Goal: Transaction & Acquisition: Purchase product/service

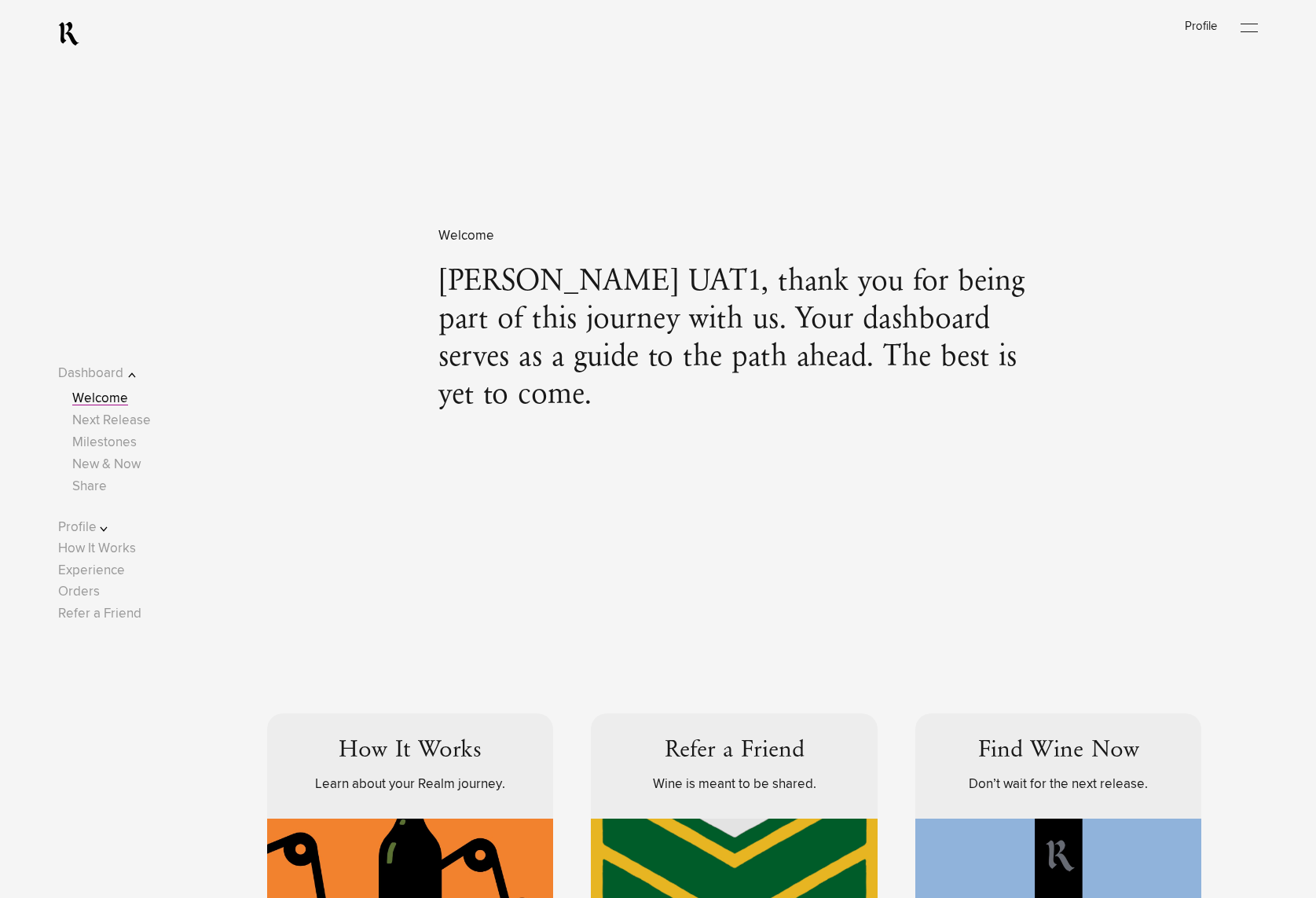
click at [121, 571] on link "Experience" at bounding box center [92, 571] width 67 height 13
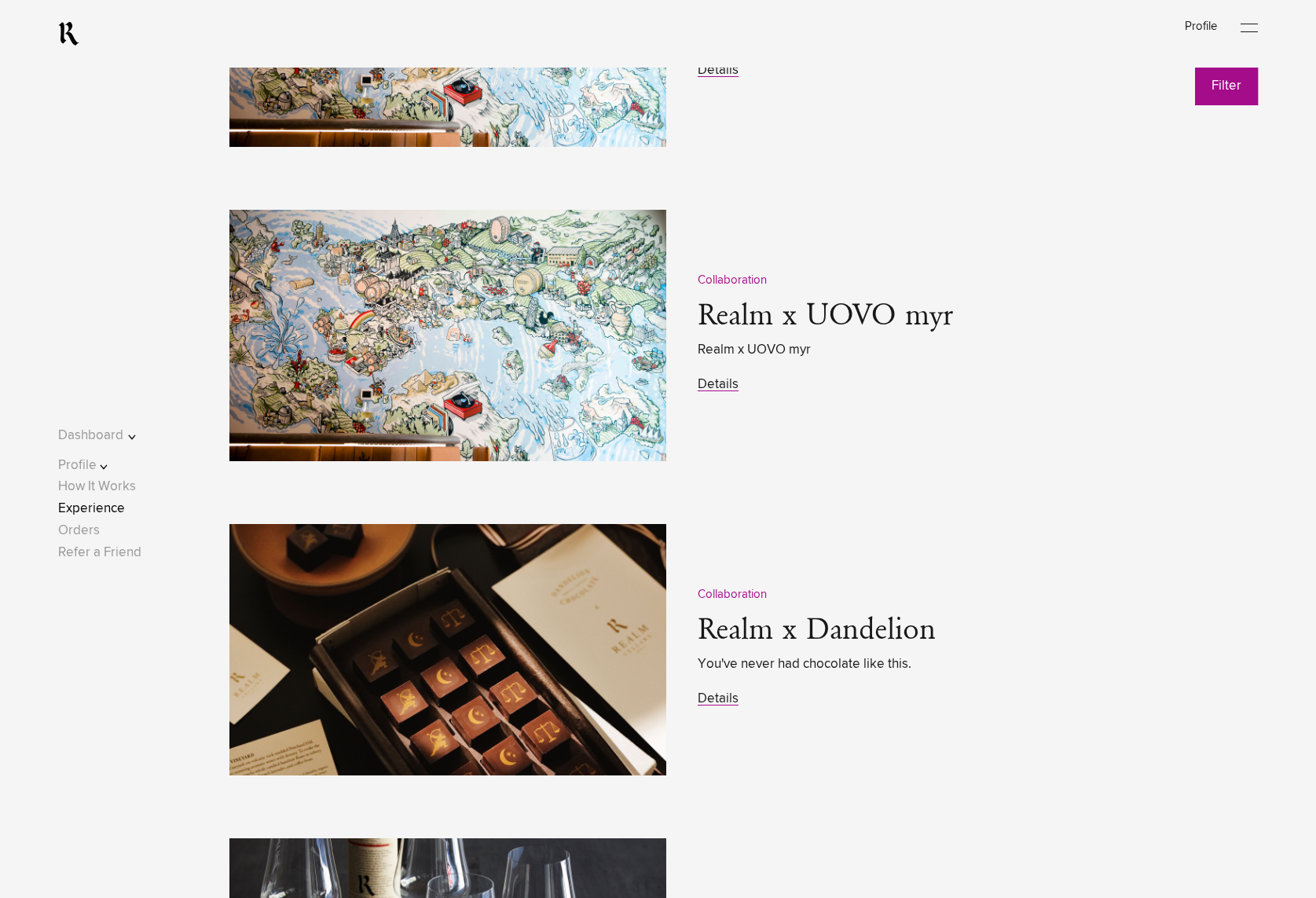
scroll to position [2200, 0]
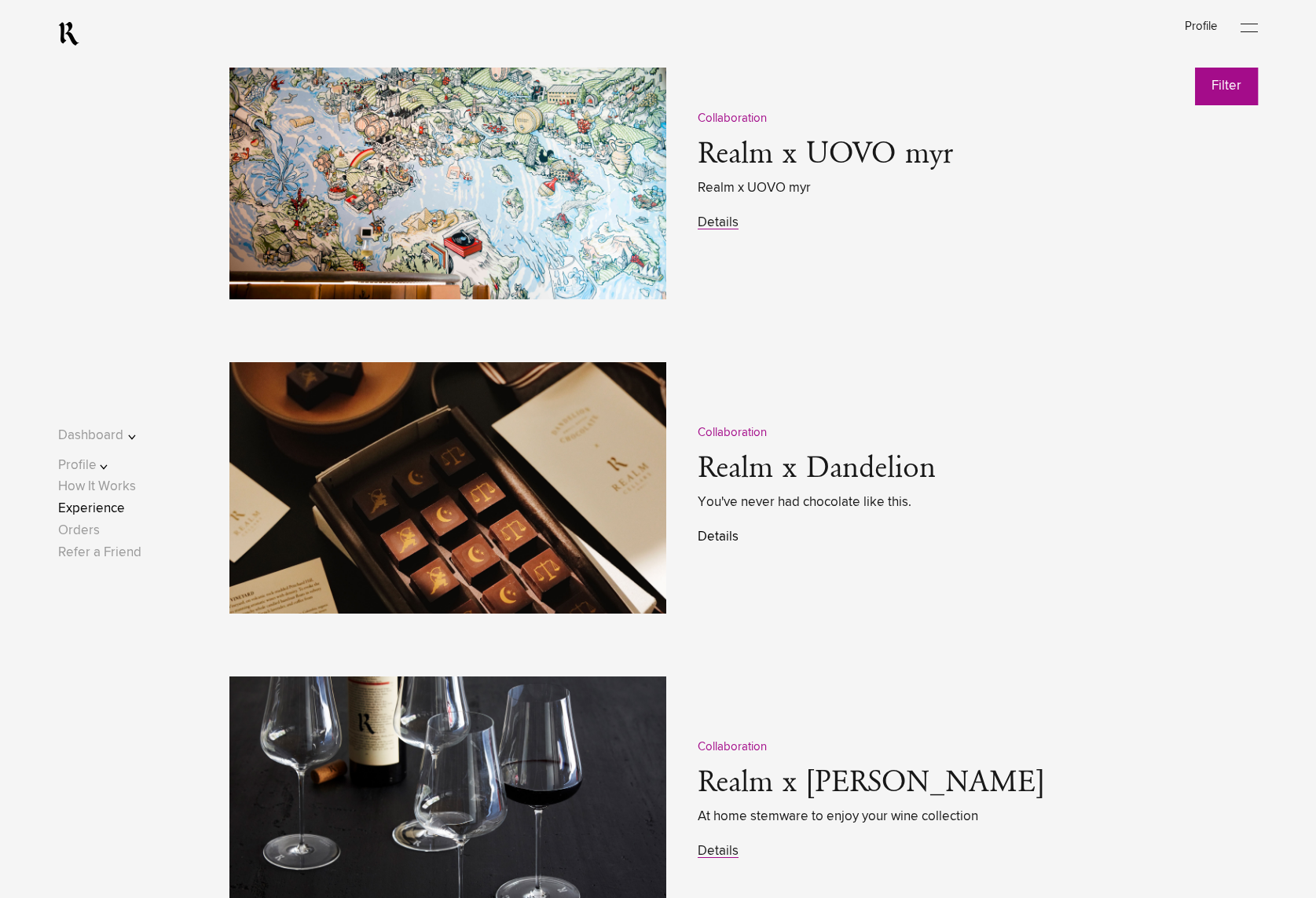
click at [718, 538] on link "Details" at bounding box center [717, 537] width 41 height 13
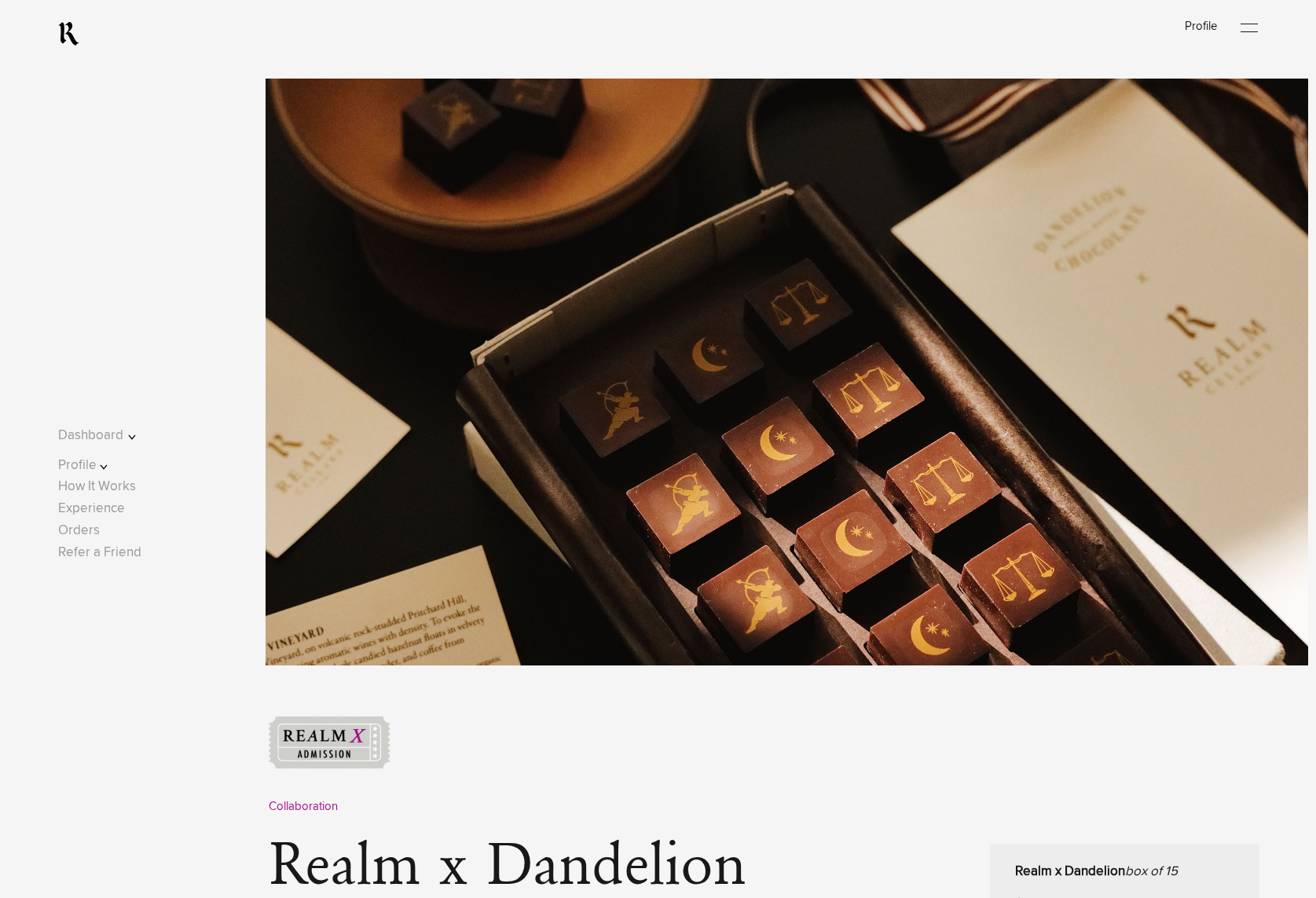
scroll to position [471, 0]
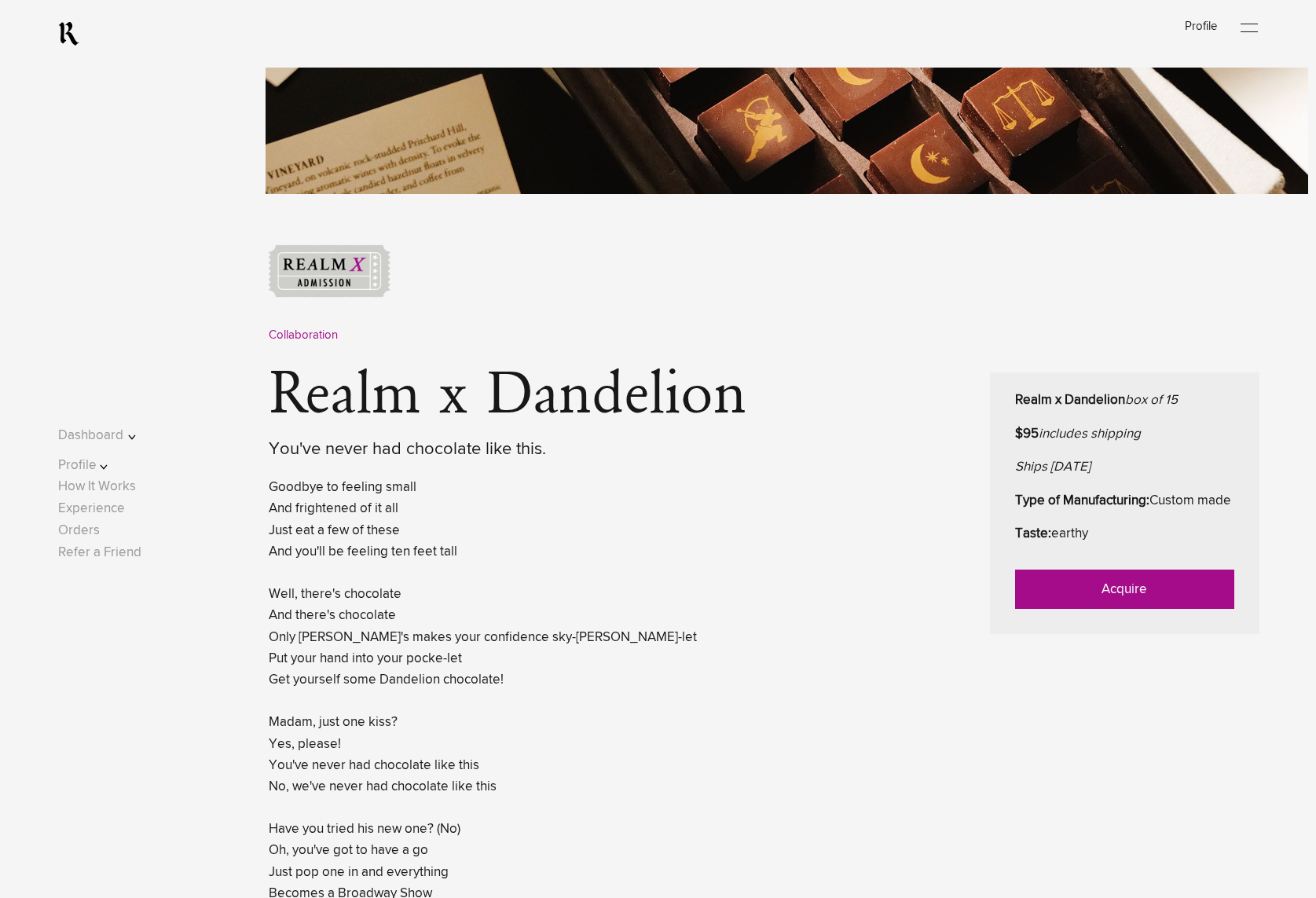
click at [1167, 609] on link "Acquire" at bounding box center [1124, 589] width 219 height 39
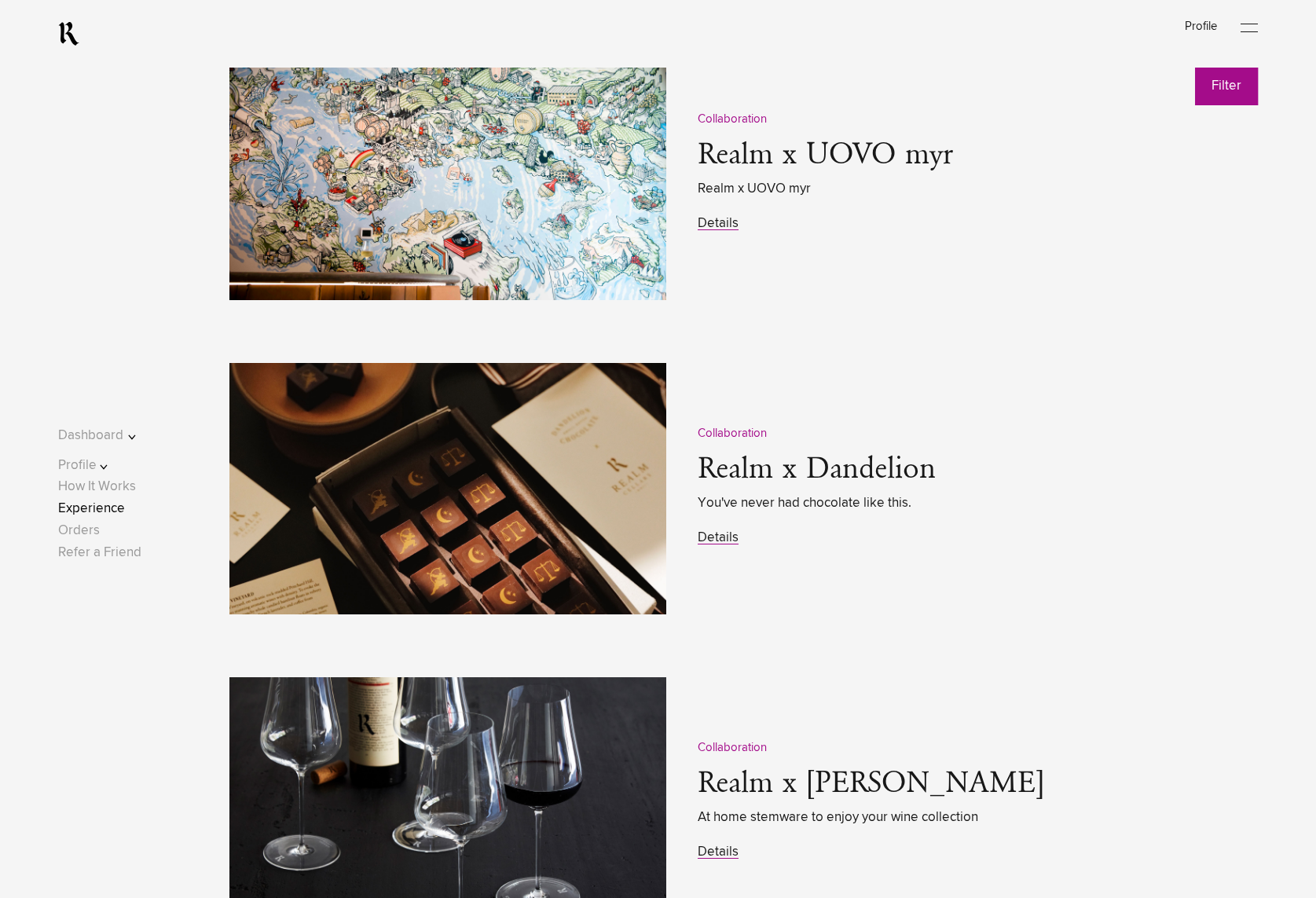
scroll to position [2200, 0]
click at [726, 544] on link "Details" at bounding box center [717, 537] width 41 height 13
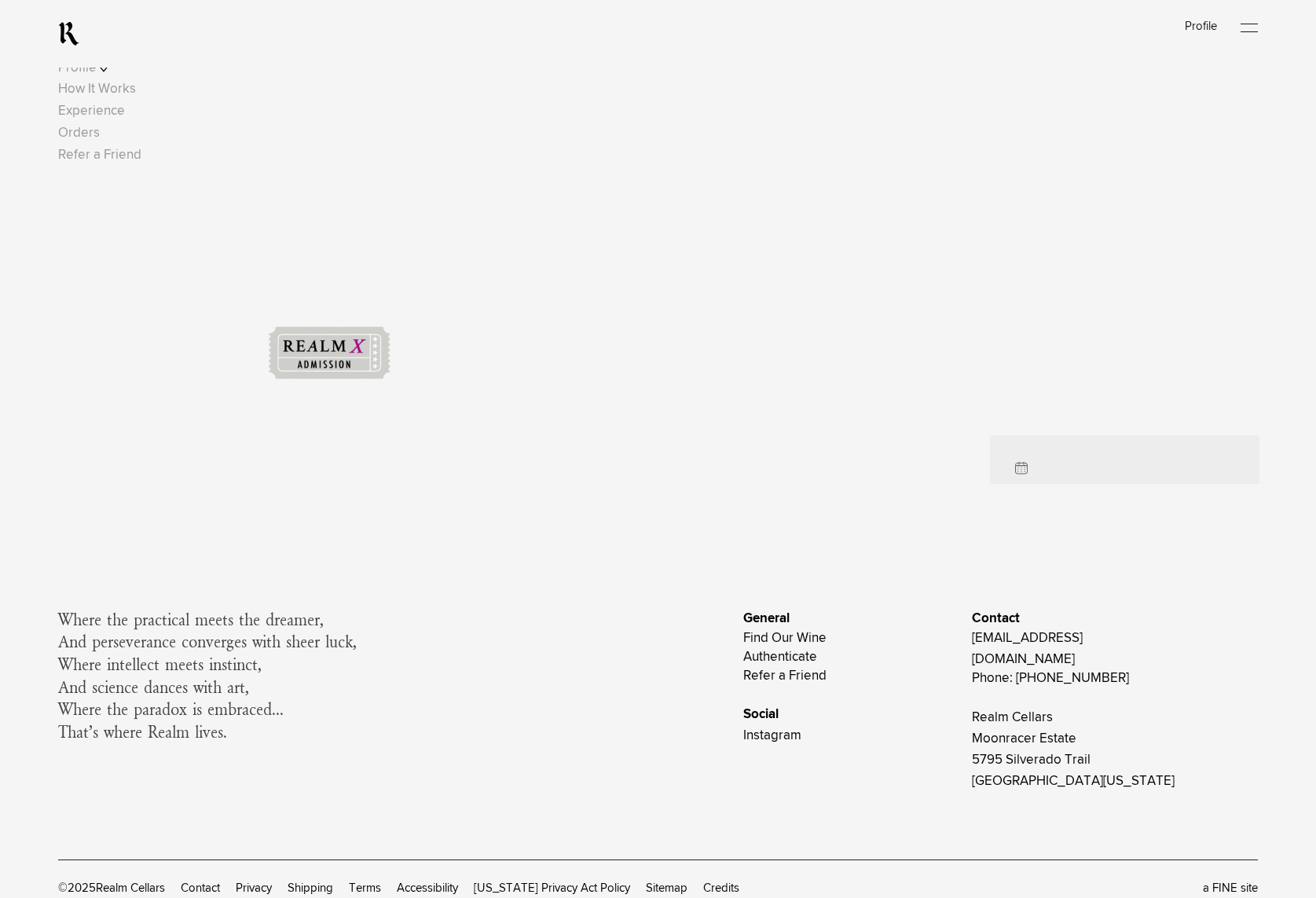
scroll to position [393, 0]
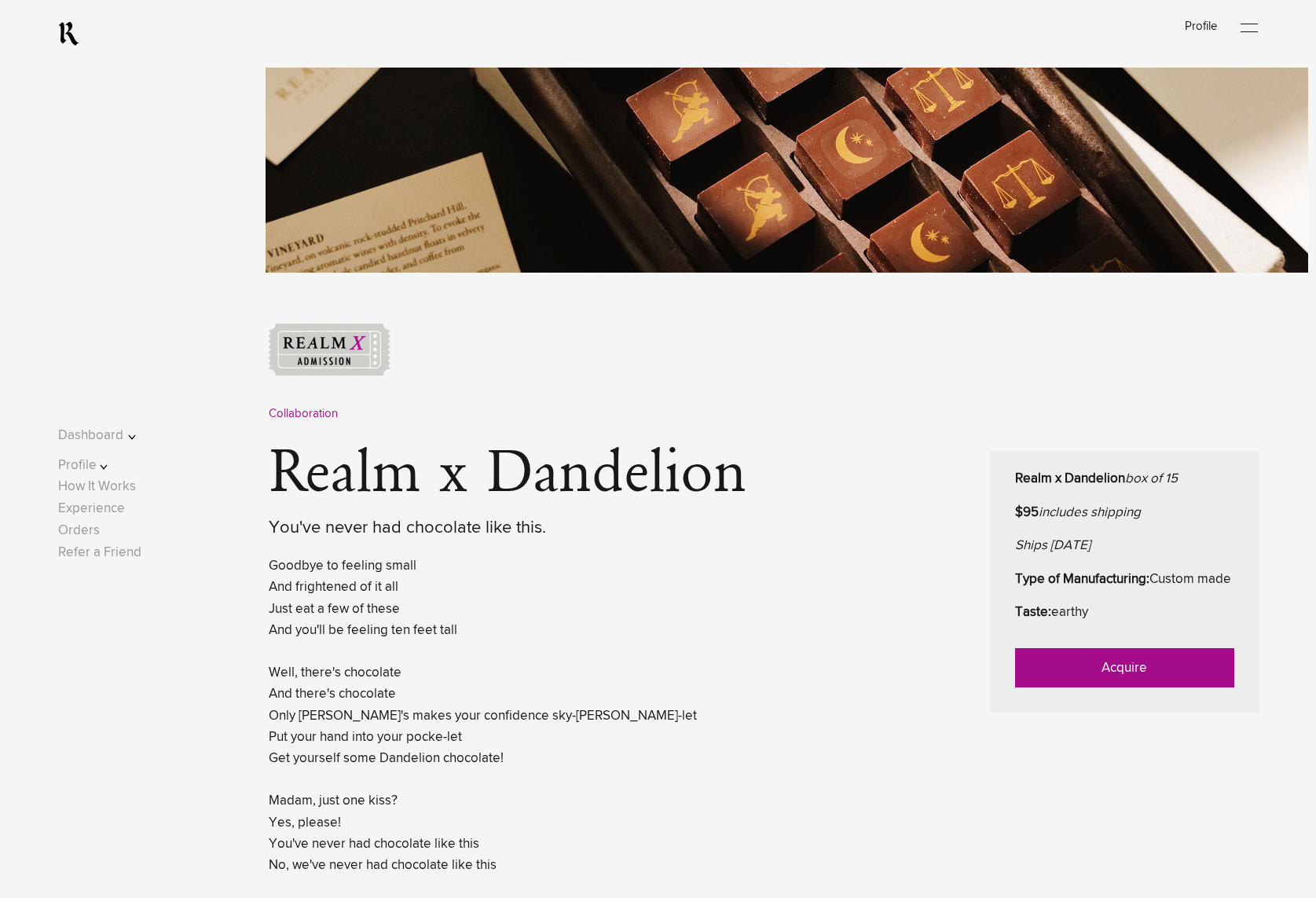
click at [1147, 687] on link "Acquire" at bounding box center [1124, 667] width 219 height 39
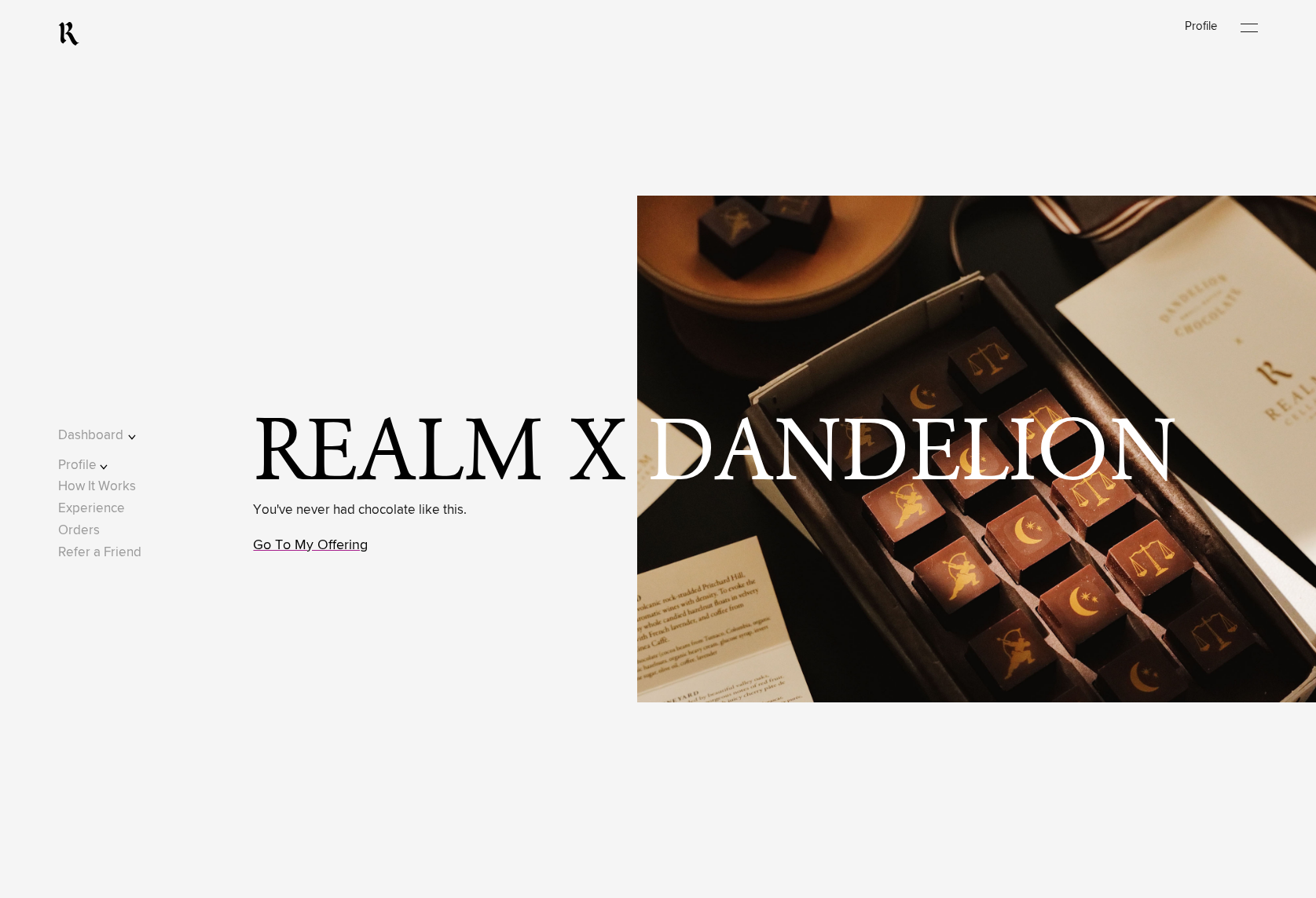
click at [331, 552] on link "Go To My Offering" at bounding box center [310, 545] width 114 height 14
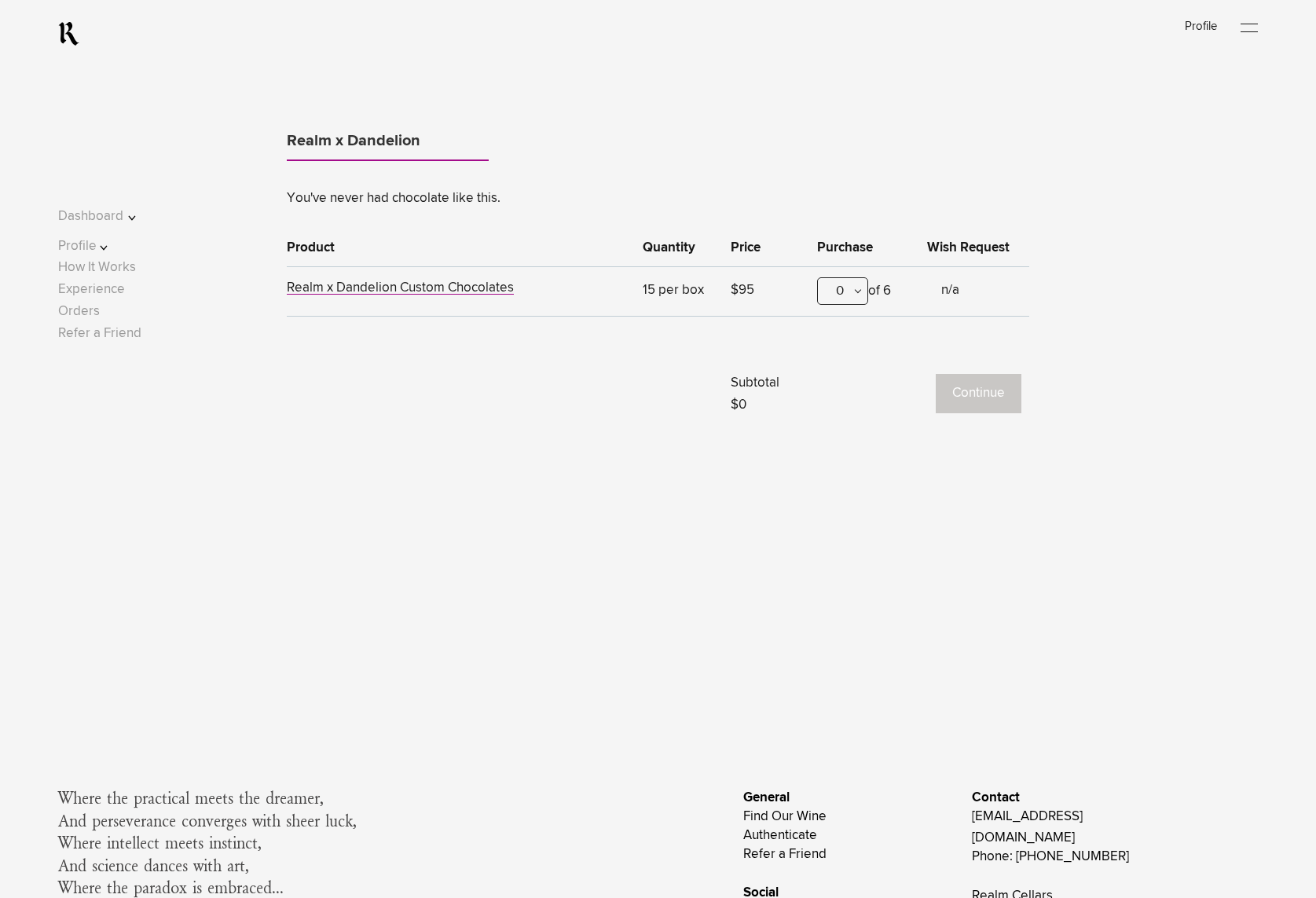
scroll to position [1203, 0]
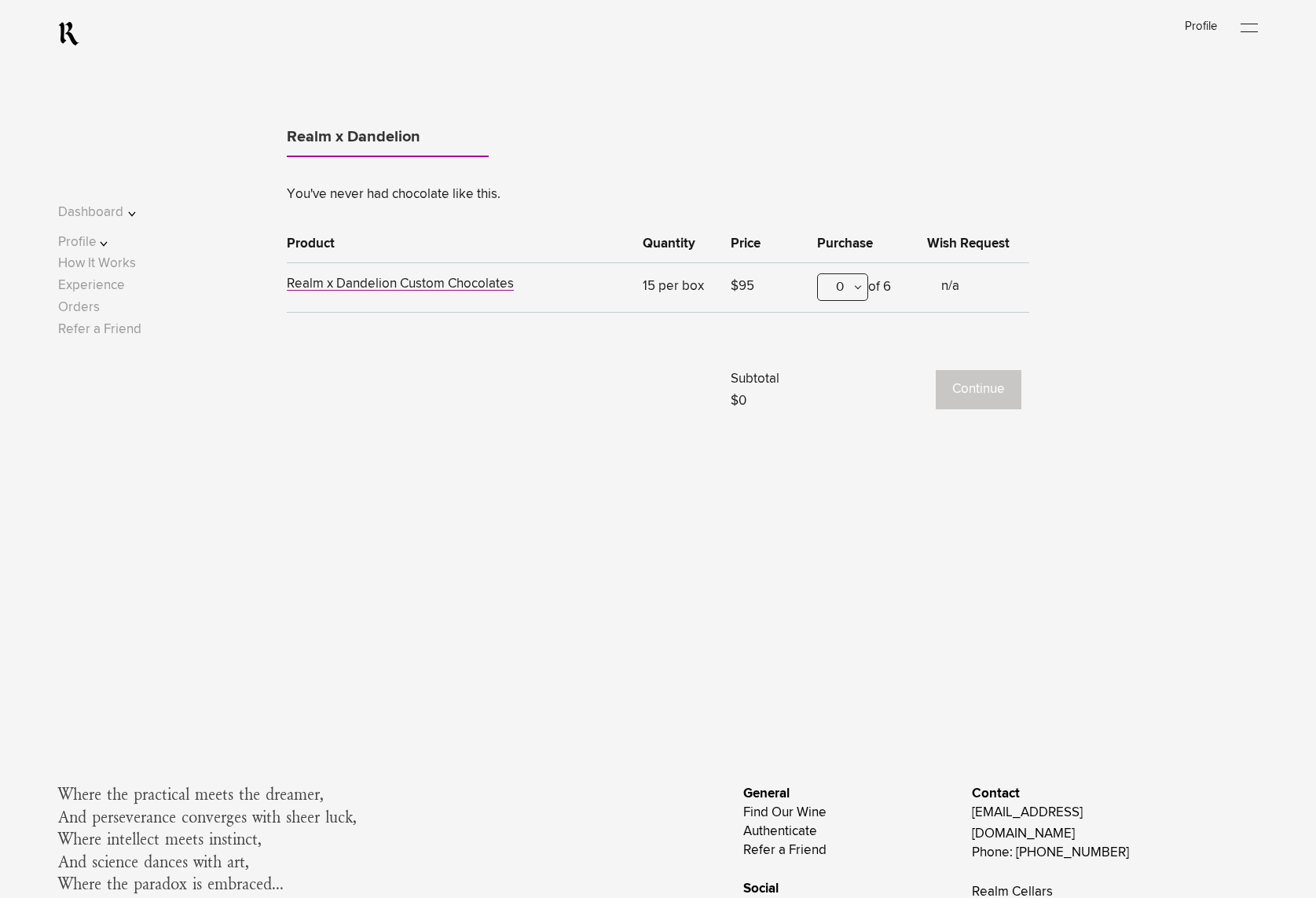
click at [825, 291] on div "0" at bounding box center [842, 287] width 51 height 28
click at [841, 352] on div "1" at bounding box center [842, 364] width 49 height 39
click at [969, 373] on button "Continue" at bounding box center [978, 389] width 86 height 39
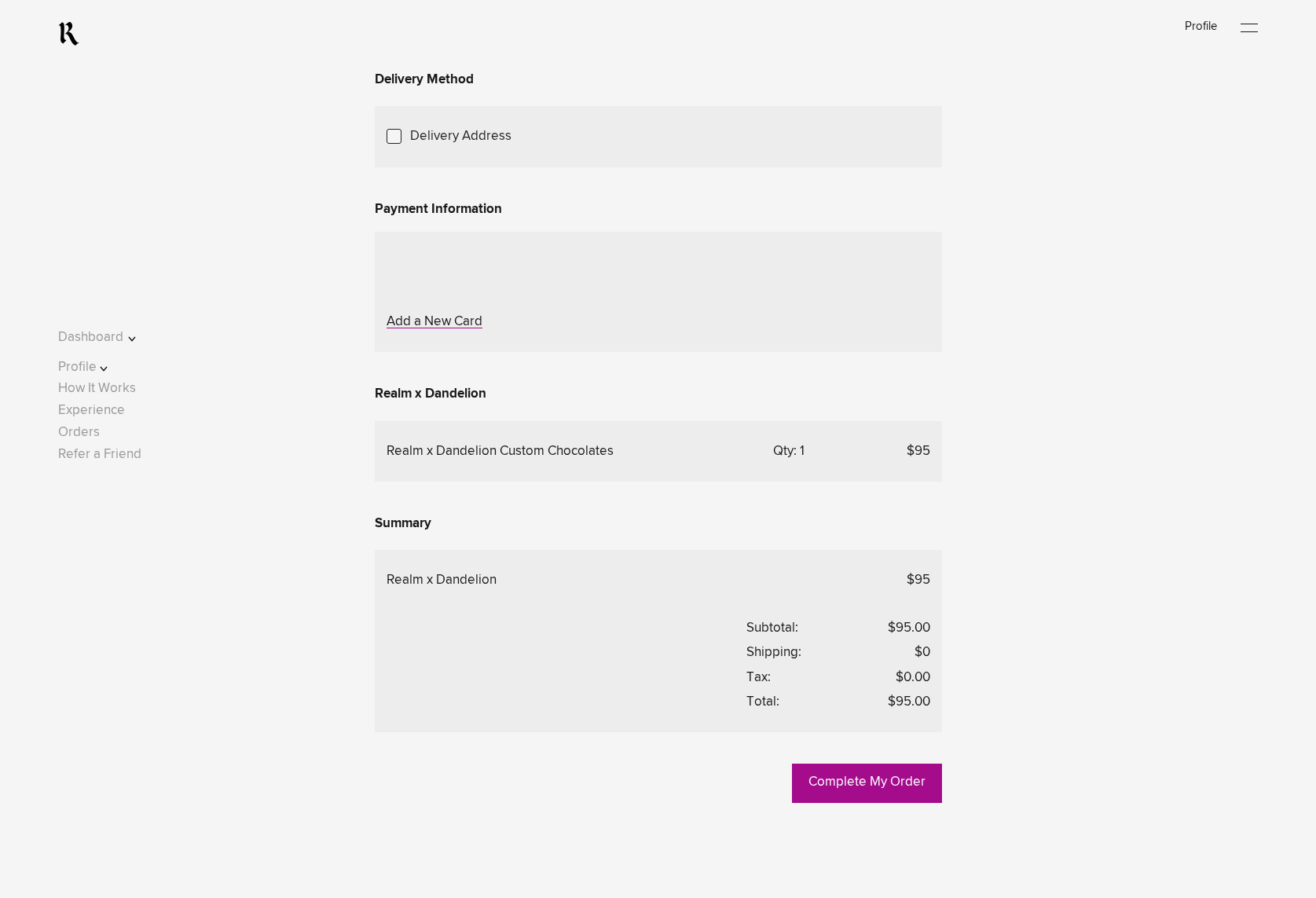
scroll to position [236, 0]
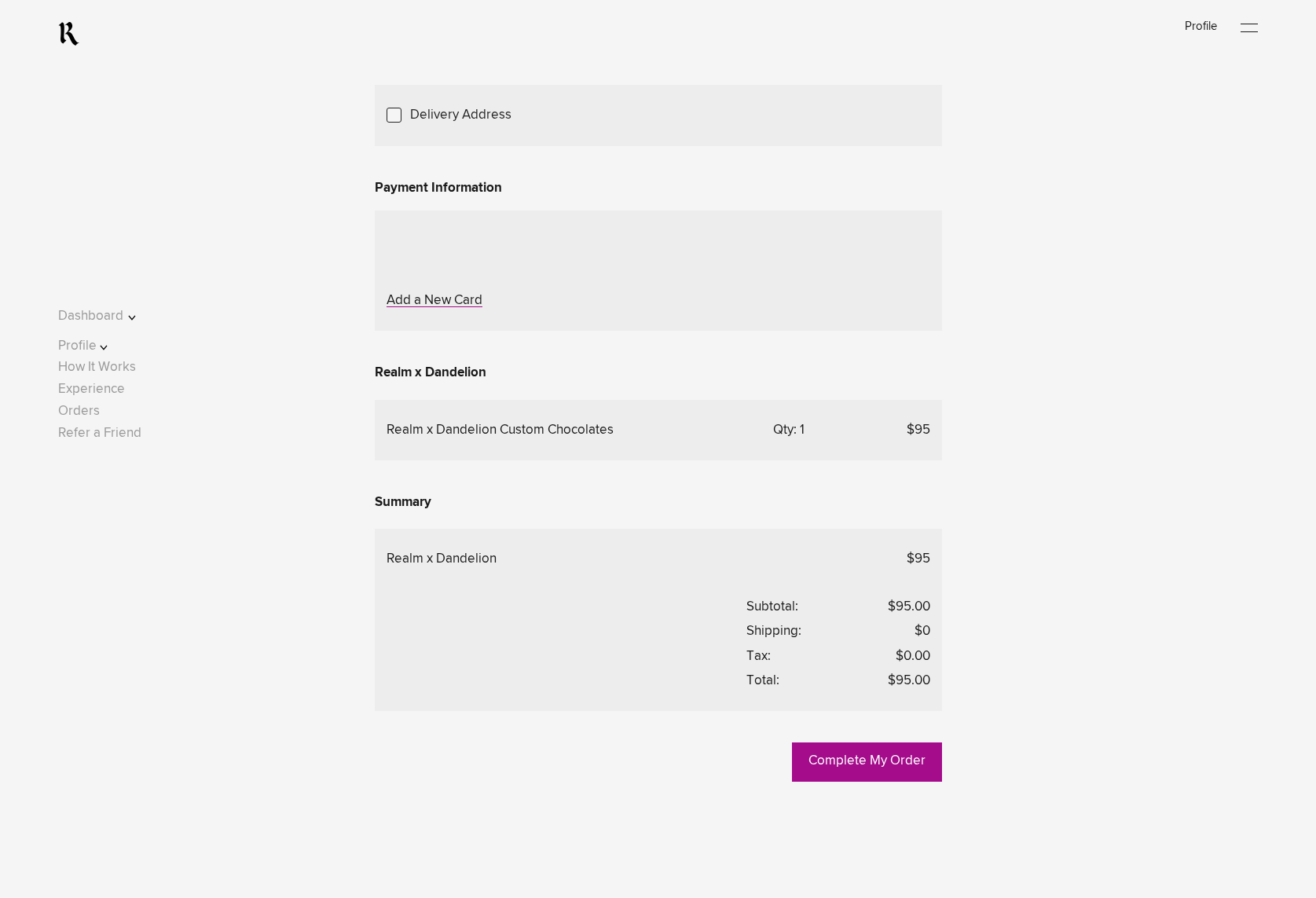
click at [0, 0] on link "Edit" at bounding box center [0, 0] width 0 height 0
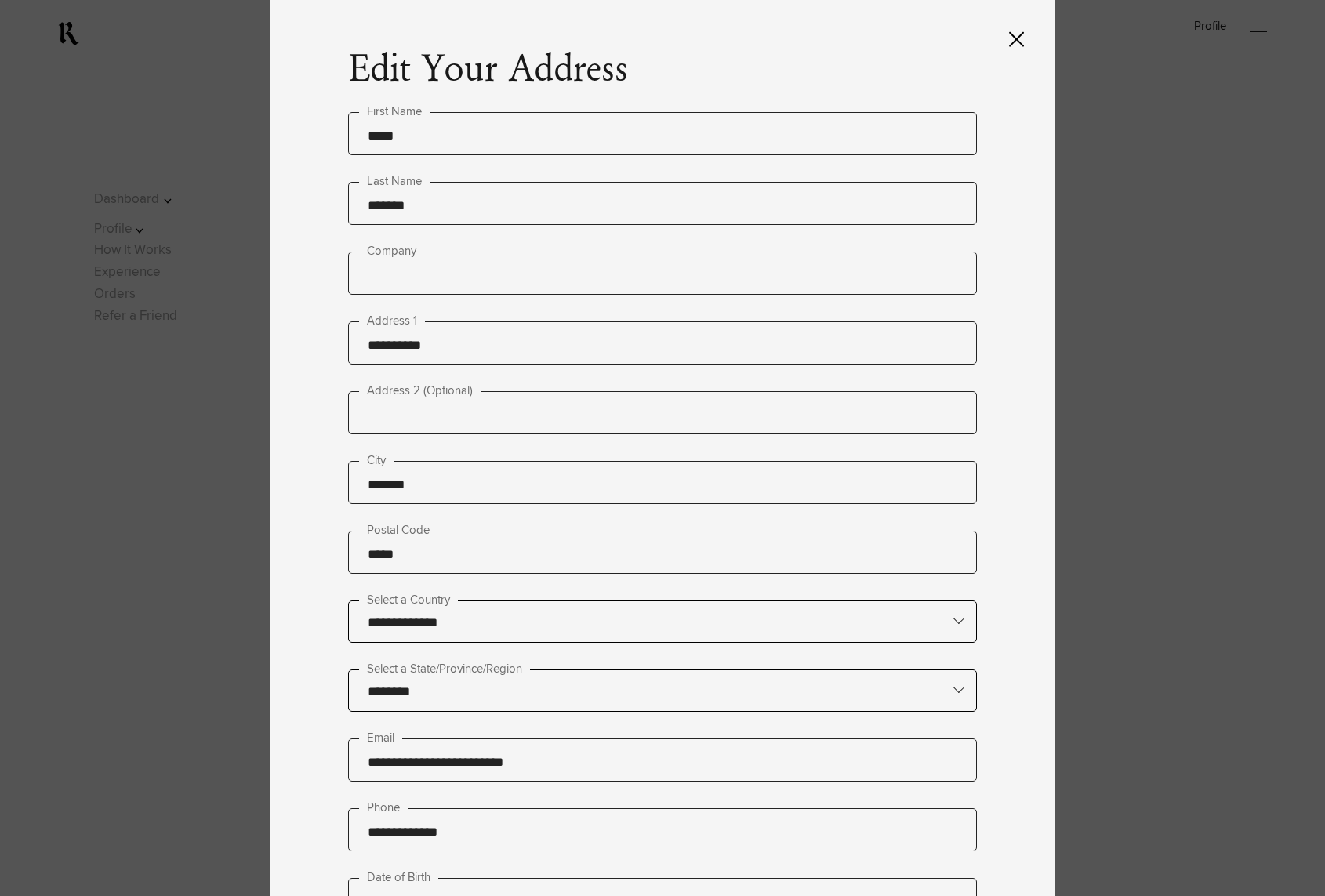
click at [457, 278] on input "text" at bounding box center [662, 273] width 629 height 43
click at [433, 400] on label "Address 2 (Optional)" at bounding box center [420, 391] width 122 height 19
drag, startPoint x: 444, startPoint y: 343, endPoint x: 339, endPoint y: 341, distance: 105.0
click at [339, 341] on div "**********" at bounding box center [662, 448] width 786 height 896
type input "**********"
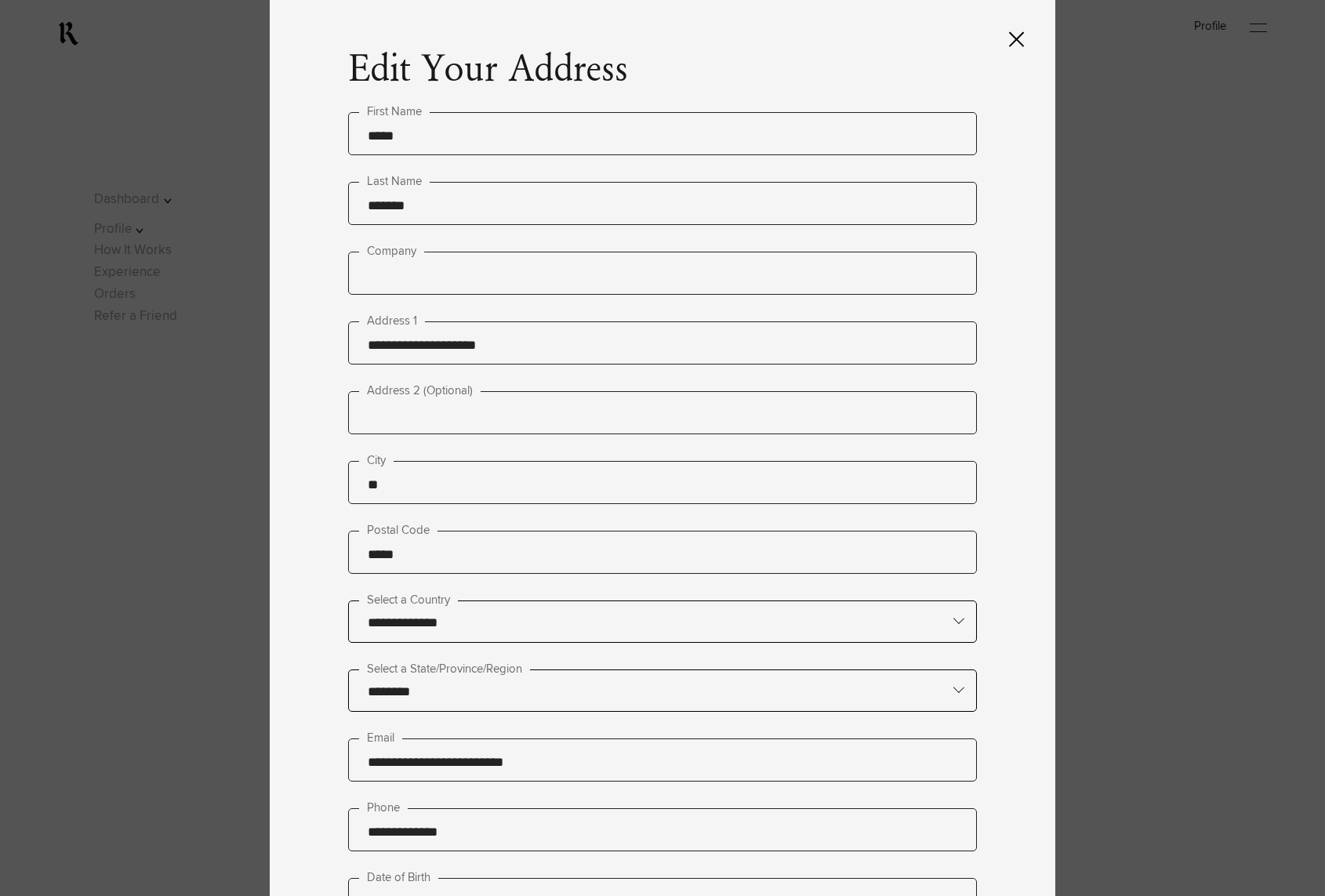
type input "*"
type input "****"
drag, startPoint x: 382, startPoint y: 562, endPoint x: 362, endPoint y: 560, distance: 20.1
click at [362, 560] on input "*" at bounding box center [662, 553] width 629 height 43
type input "*****"
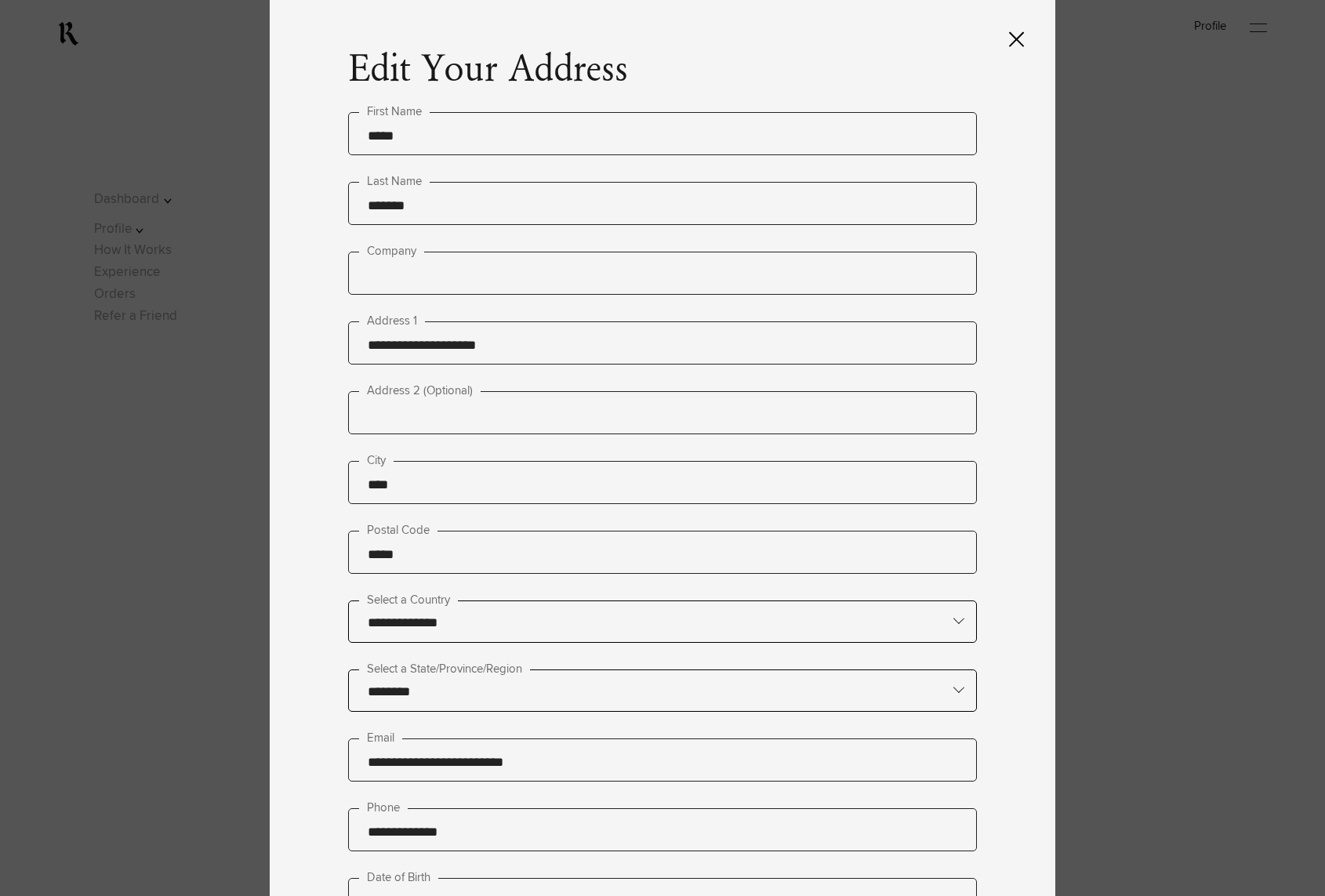
click at [462, 695] on input "********" at bounding box center [662, 689] width 628 height 39
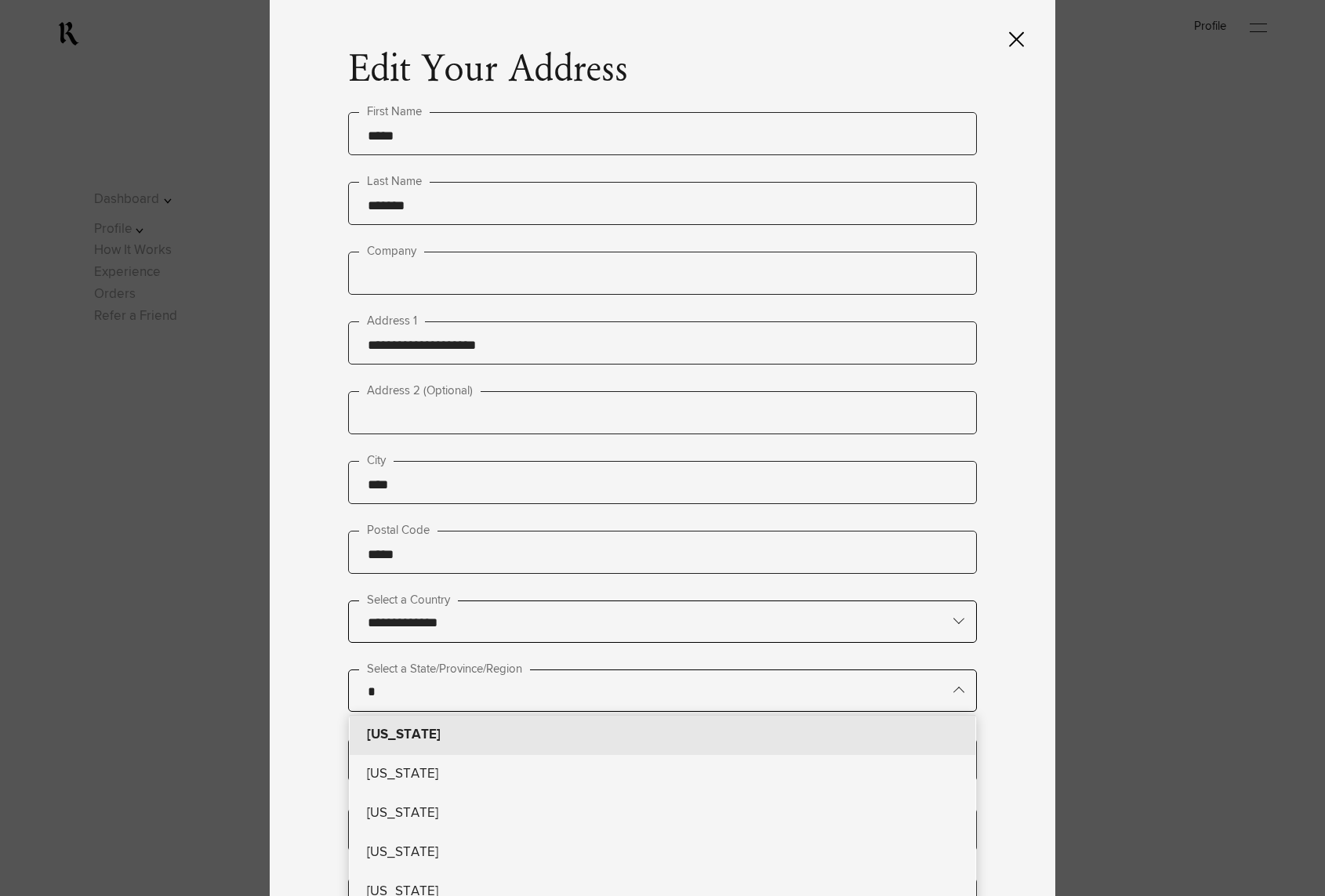
type lightning-primitive-input-simple "a"
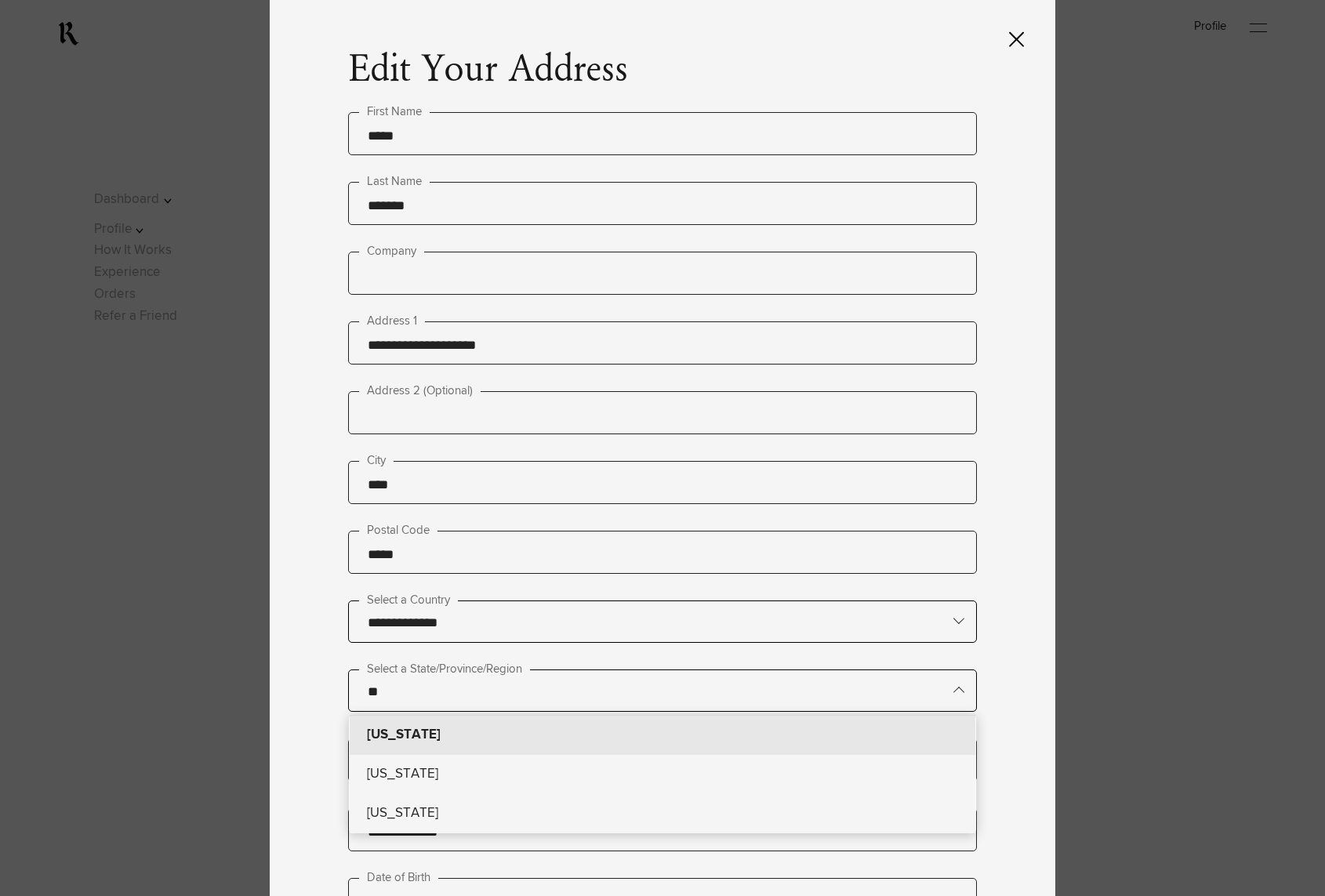
type input "******"
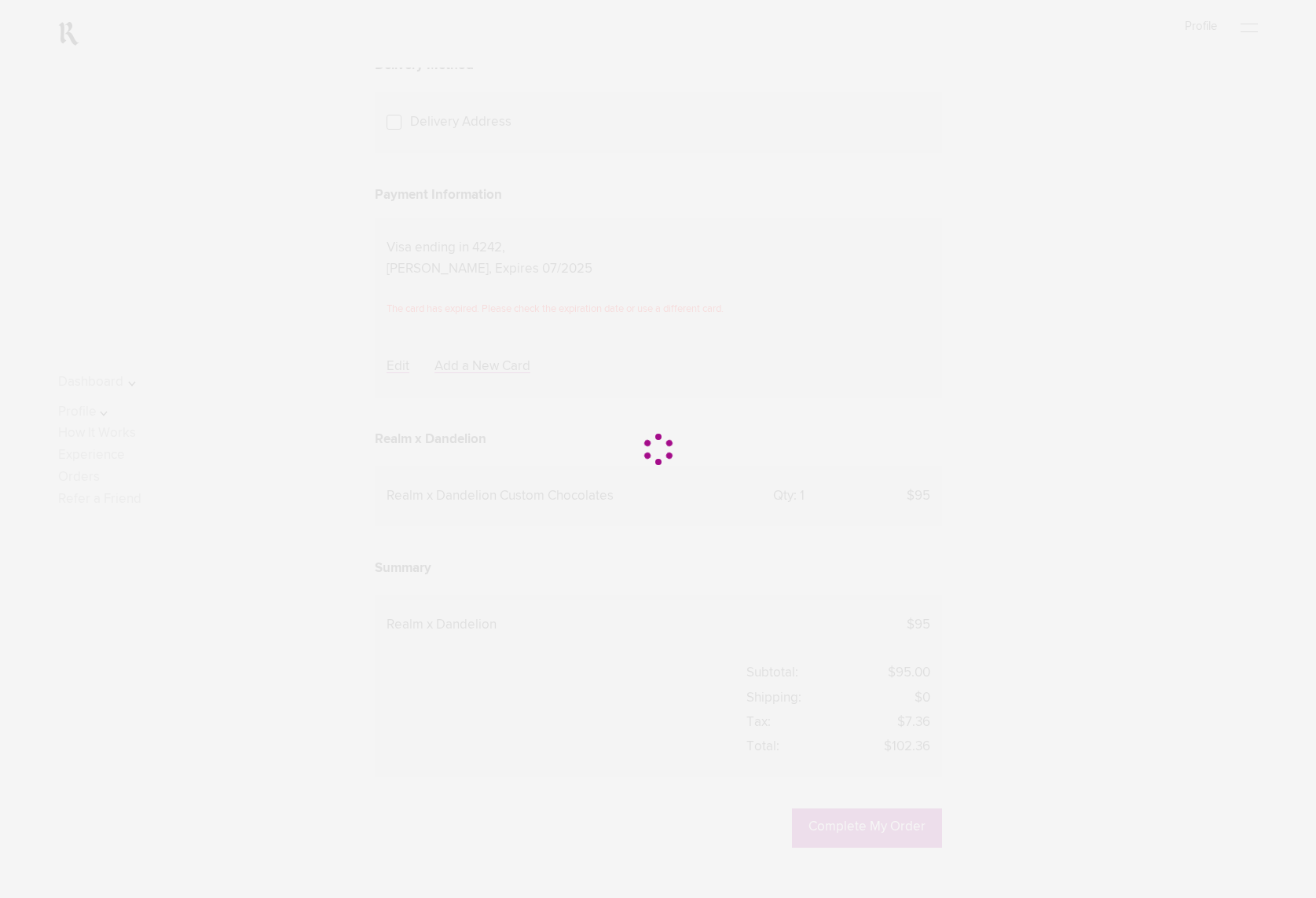
scroll to position [14, 0]
click at [1136, 392] on div at bounding box center [658, 449] width 1316 height 898
